Goal: Information Seeking & Learning: Check status

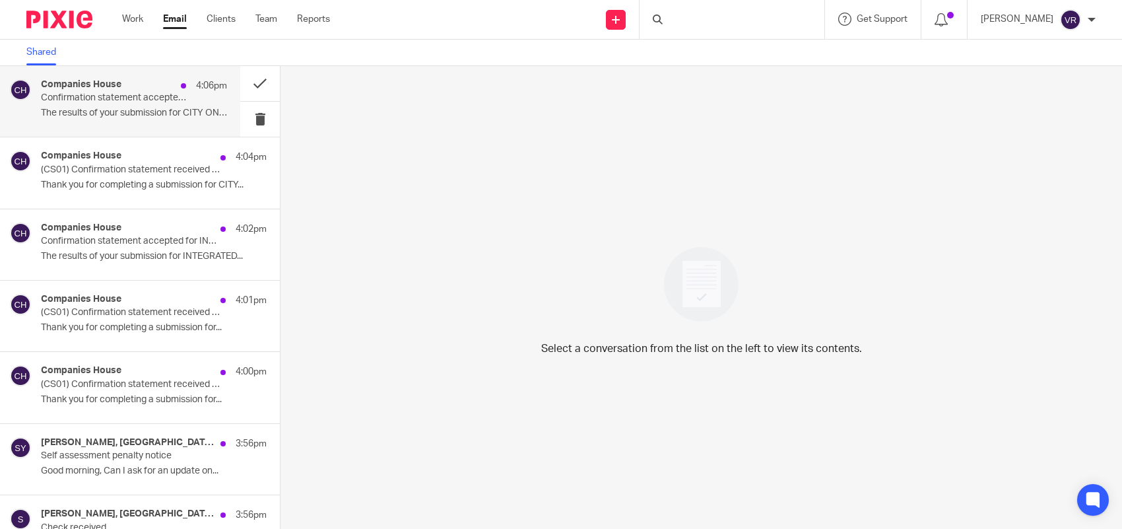
click at [126, 99] on p "Confirmation statement accepted for CITY ON A HILL PROPERTIES LTD" at bounding box center [115, 97] width 149 height 11
click at [147, 116] on p "Your verification code. Hi Starbridge, Enter..." at bounding box center [134, 113] width 186 height 11
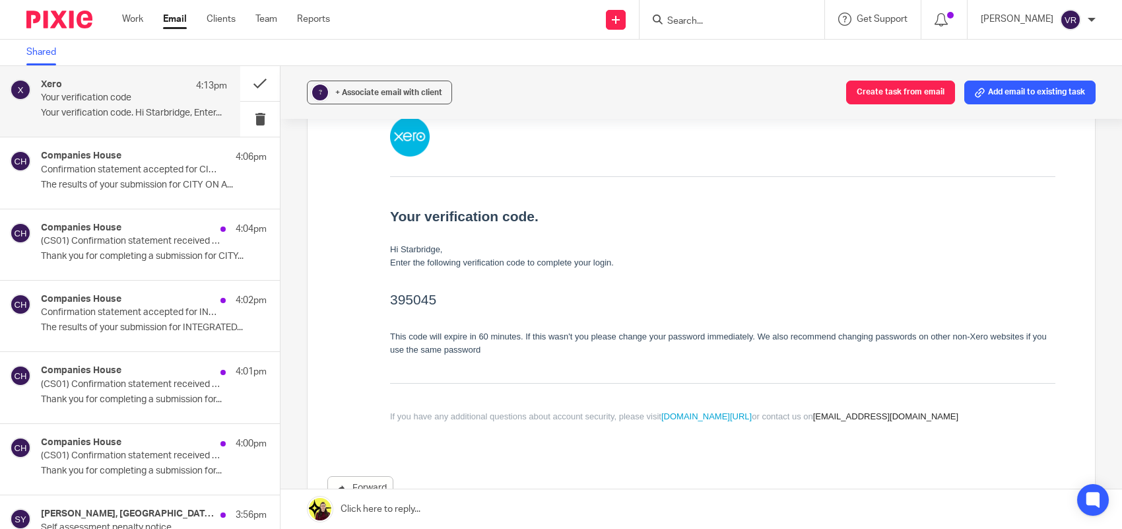
scroll to position [165, 0]
